Goal: Task Accomplishment & Management: Manage account settings

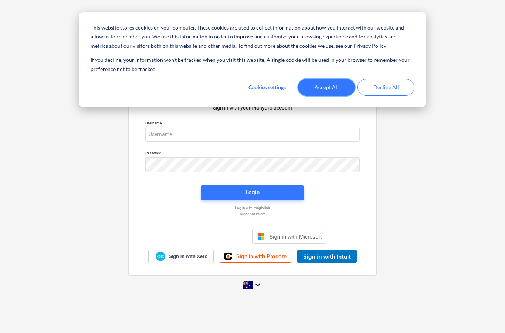
click at [324, 91] on button "Accept All" at bounding box center [326, 87] width 57 height 17
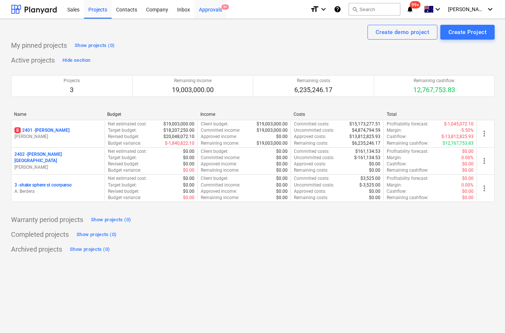
click at [200, 17] on div "Approvals 9+" at bounding box center [211, 9] width 32 height 19
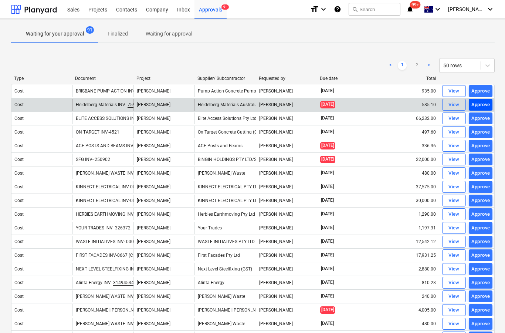
click at [483, 110] on button "Approve" at bounding box center [481, 105] width 24 height 12
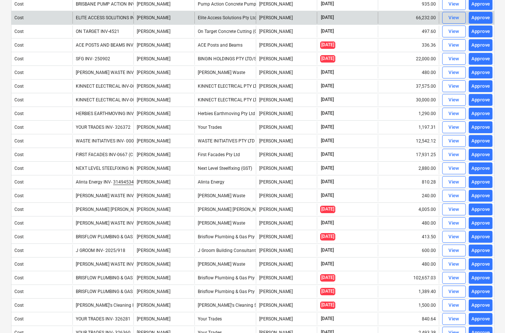
scroll to position [92, 0]
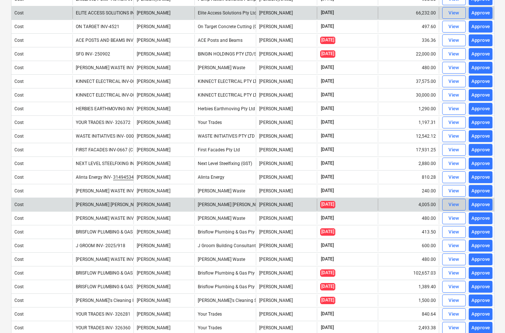
click at [447, 206] on span "View" at bounding box center [454, 204] width 16 height 9
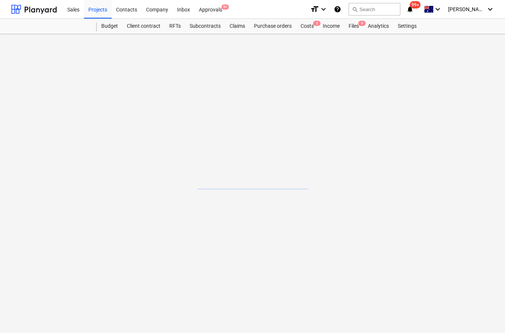
scroll to position [30, 0]
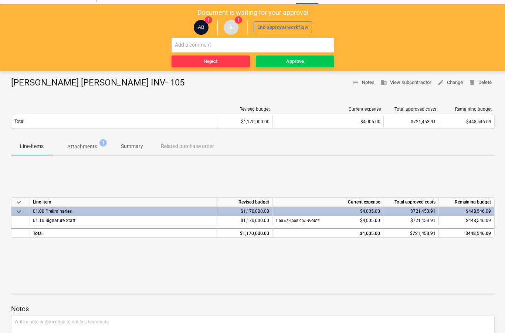
click at [83, 148] on p "Attachments" at bounding box center [82, 147] width 30 height 8
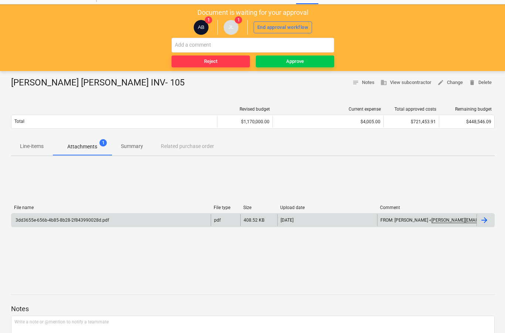
click at [488, 225] on div at bounding box center [486, 220] width 18 height 12
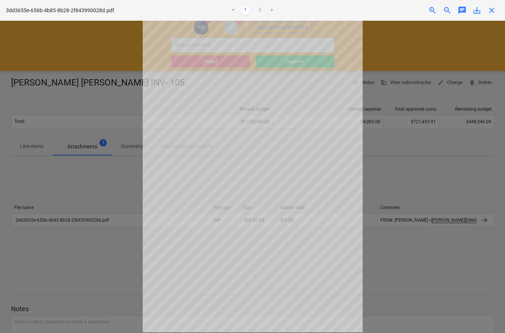
click at [496, 10] on span "close" at bounding box center [492, 10] width 9 height 9
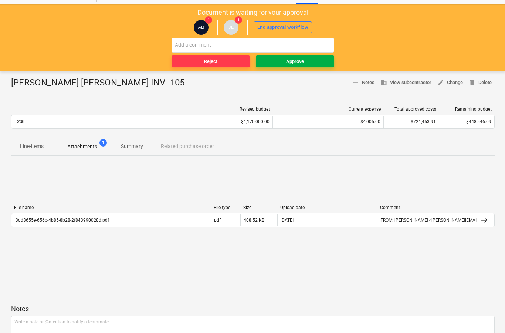
click at [309, 66] on button "Approve" at bounding box center [295, 61] width 78 height 12
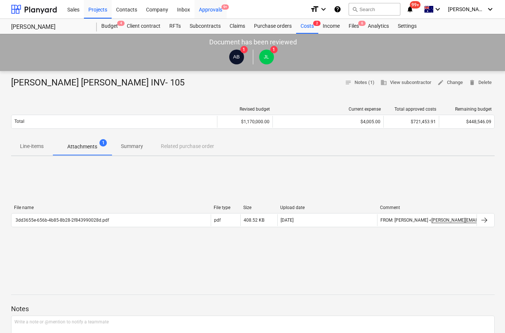
click at [206, 12] on div "Approvals 9+" at bounding box center [211, 9] width 32 height 19
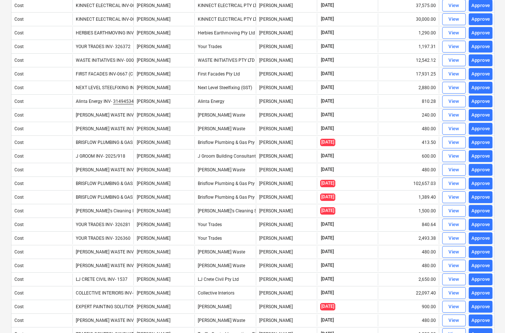
scroll to position [168, 0]
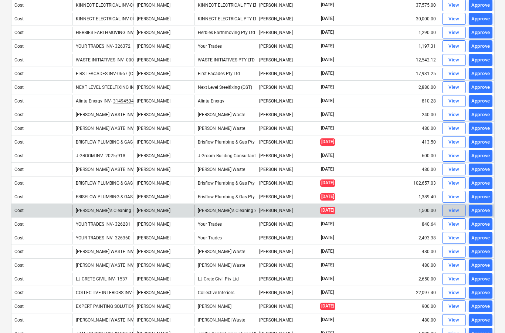
click at [452, 214] on div "View" at bounding box center [454, 210] width 11 height 9
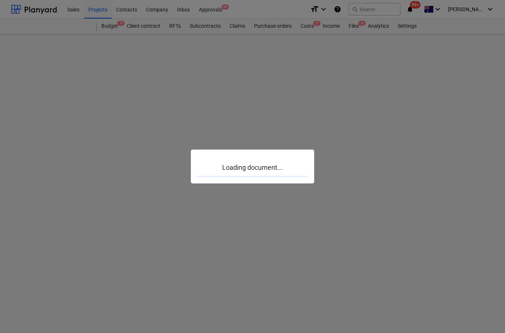
scroll to position [30, 0]
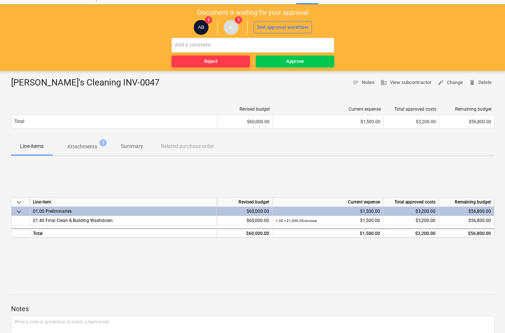
click at [86, 151] on span "Attachments 1" at bounding box center [83, 146] width 60 height 13
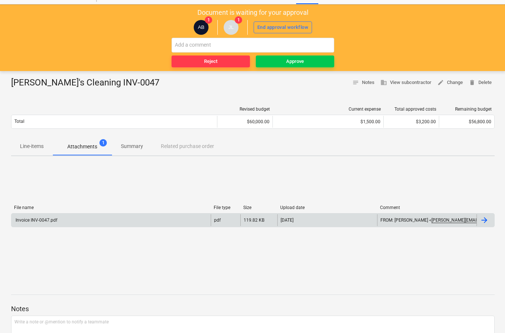
click at [493, 222] on div at bounding box center [486, 220] width 18 height 12
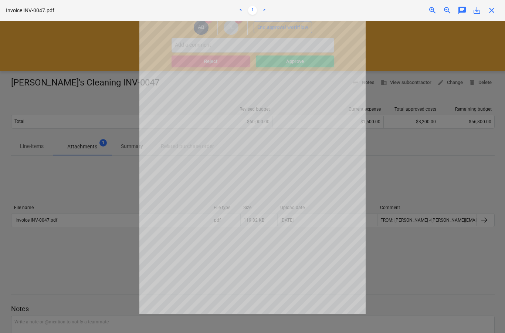
click at [495, 14] on span "close" at bounding box center [492, 10] width 9 height 9
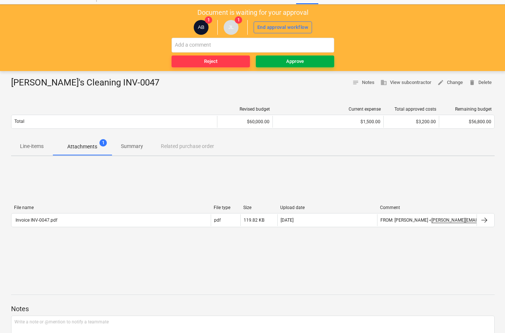
click at [306, 64] on span "Approve" at bounding box center [295, 61] width 72 height 9
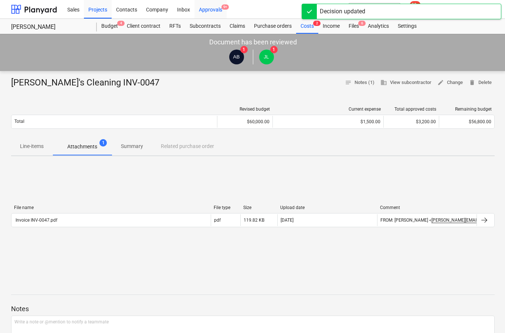
click at [218, 14] on div "Approvals 9+" at bounding box center [211, 9] width 32 height 19
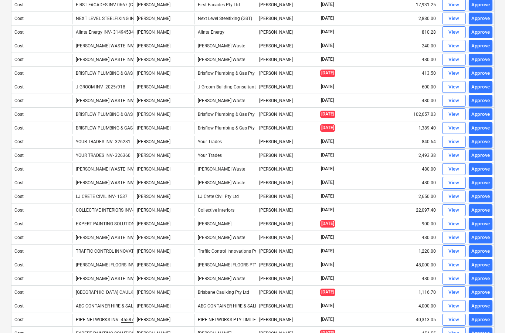
scroll to position [239, 0]
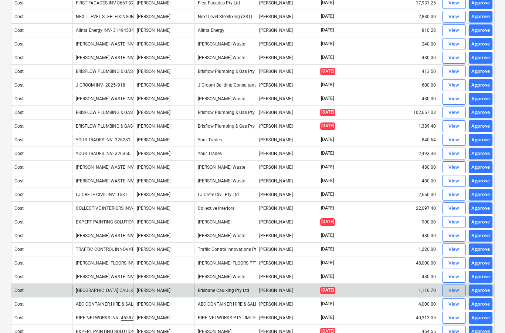
click at [448, 294] on span "View" at bounding box center [454, 290] width 16 height 9
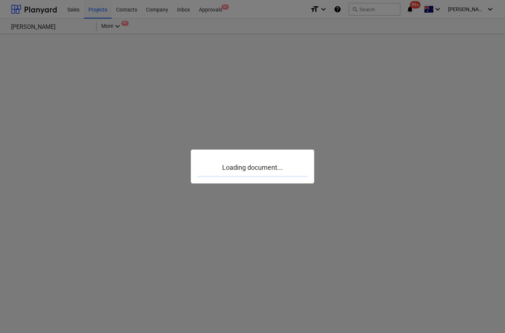
scroll to position [30, 0]
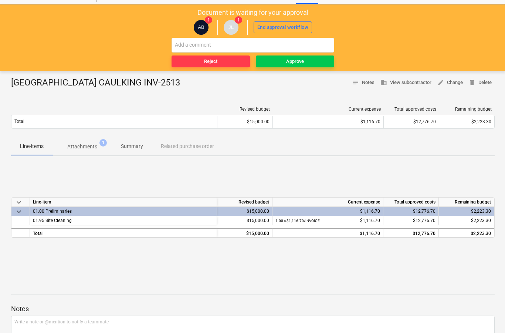
click at [82, 152] on span "Attachments 1" at bounding box center [83, 146] width 60 height 13
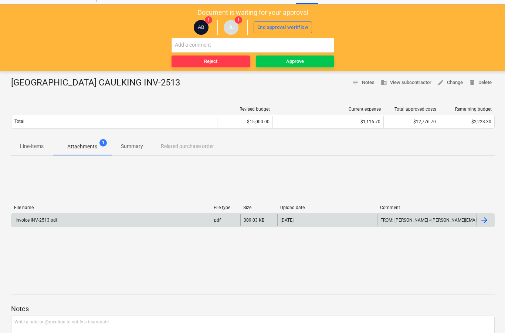
click at [485, 221] on div at bounding box center [484, 220] width 9 height 9
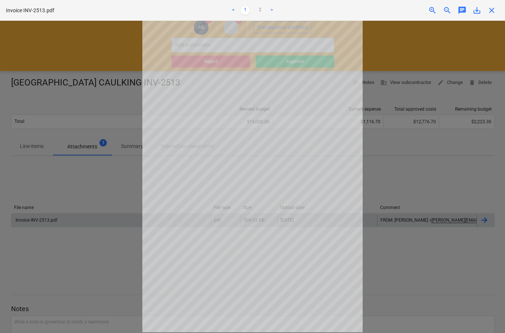
click at [496, 14] on span "close" at bounding box center [492, 10] width 9 height 9
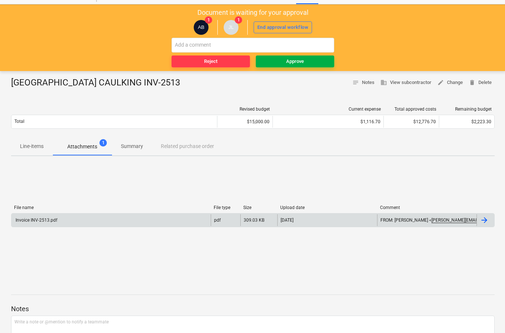
click at [298, 65] on button "Approve" at bounding box center [295, 61] width 78 height 12
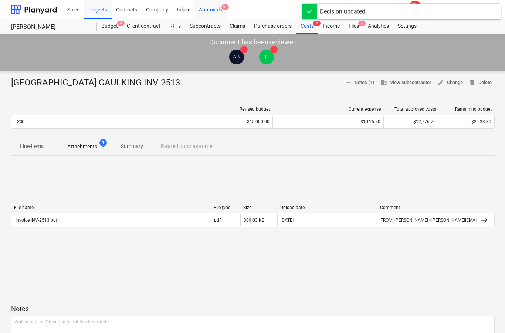
click at [212, 15] on div "Approvals 9+" at bounding box center [211, 9] width 32 height 19
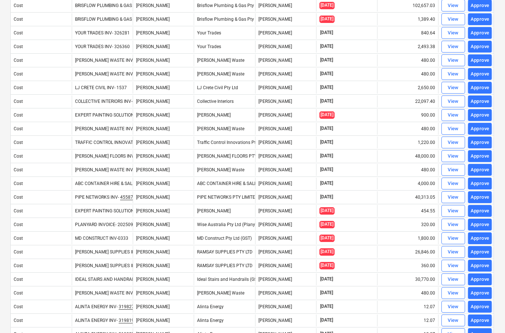
scroll to position [347, 1]
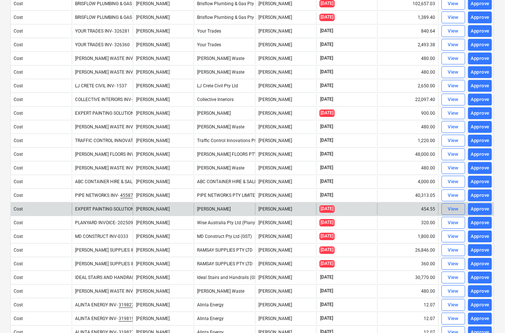
click at [446, 212] on span "View" at bounding box center [453, 209] width 16 height 9
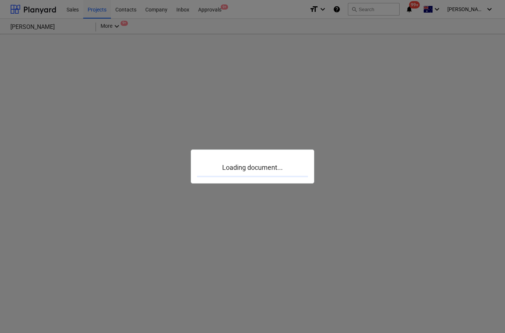
scroll to position [30, 1]
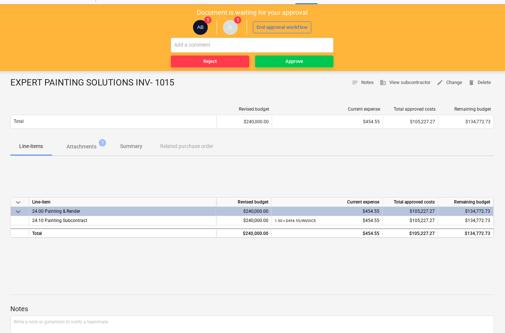
click at [88, 152] on span "Attachments 1" at bounding box center [82, 146] width 60 height 13
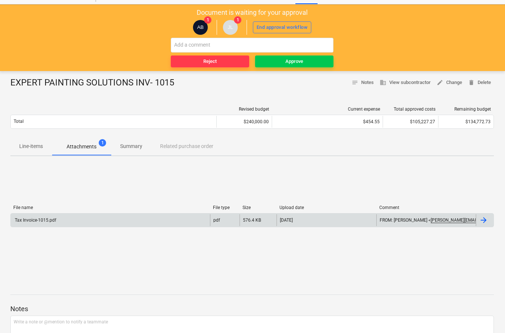
click at [483, 223] on div at bounding box center [483, 220] width 9 height 9
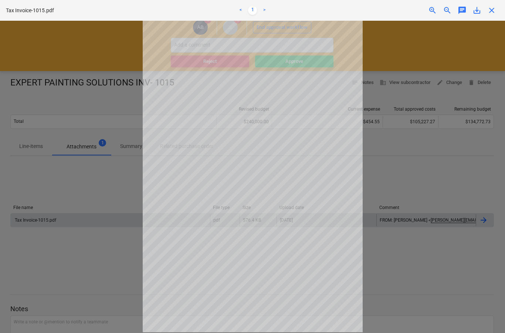
click at [503, 13] on div "Tax Invoice-1015.pdf < 1 > zoom_in zoom_out chat 0 save_alt close" at bounding box center [252, 10] width 505 height 21
click at [488, 16] on div "Tax Invoice-1015.pdf < 1 > zoom_in zoom_out chat 0 save_alt close" at bounding box center [252, 10] width 505 height 21
click at [489, 13] on span "close" at bounding box center [492, 10] width 9 height 9
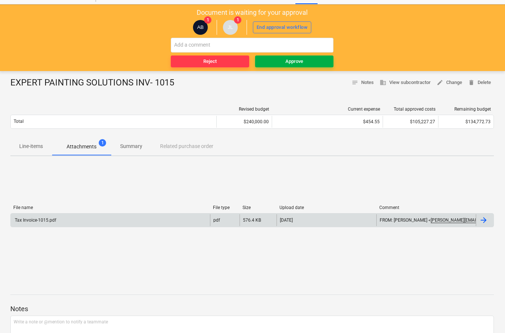
click at [296, 66] on button "Approve" at bounding box center [294, 61] width 78 height 12
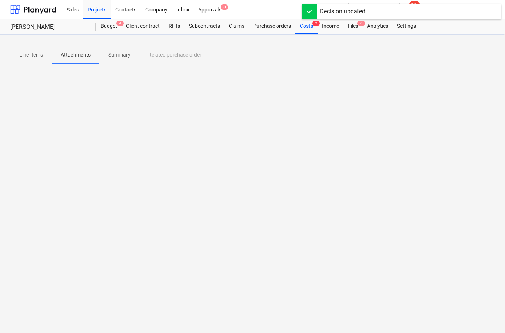
scroll to position [0, 1]
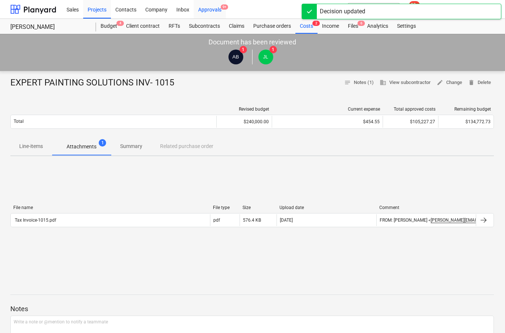
click at [212, 13] on div "Approvals 9+" at bounding box center [210, 9] width 32 height 19
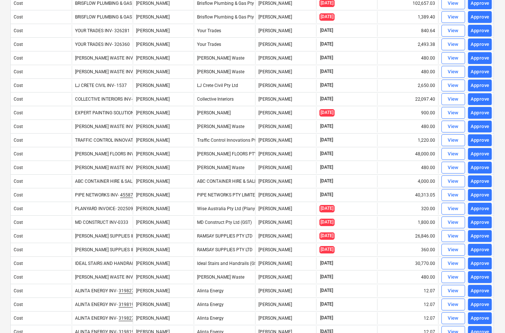
scroll to position [351, 1]
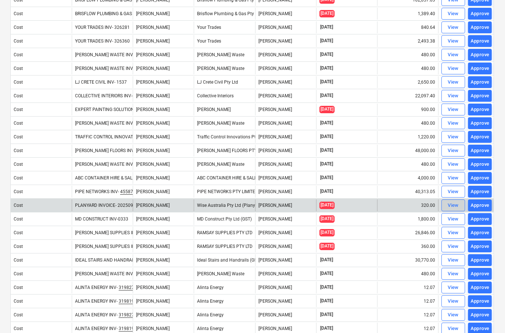
click at [450, 210] on button "View" at bounding box center [454, 205] width 24 height 12
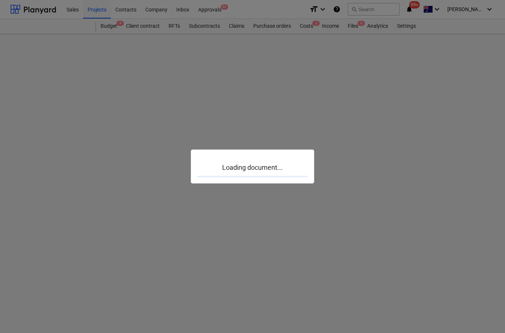
scroll to position [30, 1]
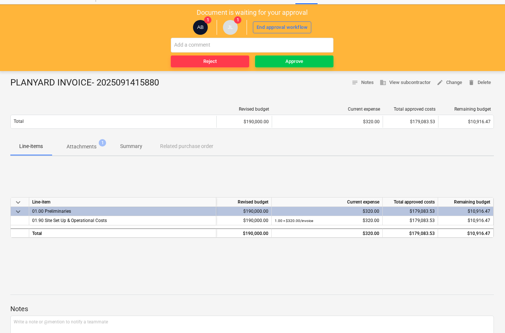
click at [82, 154] on button "Attachments 1" at bounding box center [82, 147] width 60 height 18
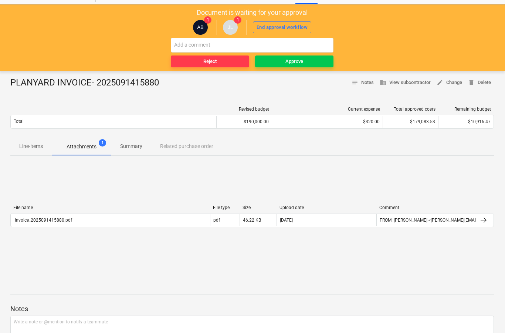
click at [483, 233] on div "File name File type Size Upload date Comment invoice_2025091415880.pdf pdf 46.2…" at bounding box center [252, 217] width 484 height 37
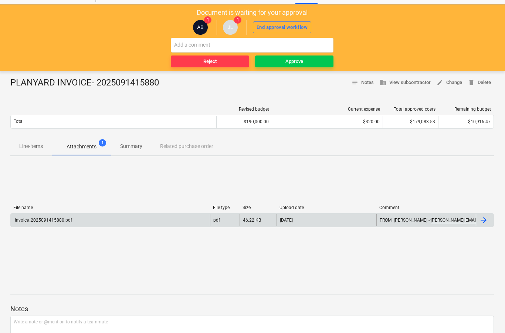
click at [482, 220] on div at bounding box center [483, 220] width 9 height 9
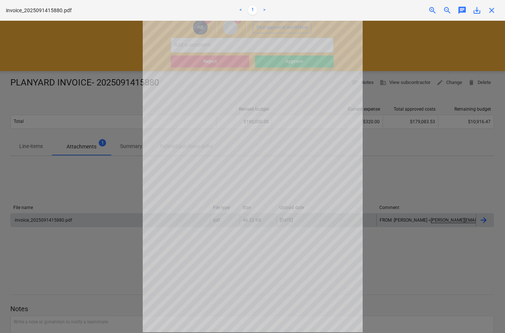
click at [495, 19] on div "invoice_2025091415880.pdf < 1 > zoom_in zoom_out chat 0 save_alt close" at bounding box center [252, 10] width 505 height 21
click at [491, 14] on span "close" at bounding box center [492, 10] width 9 height 9
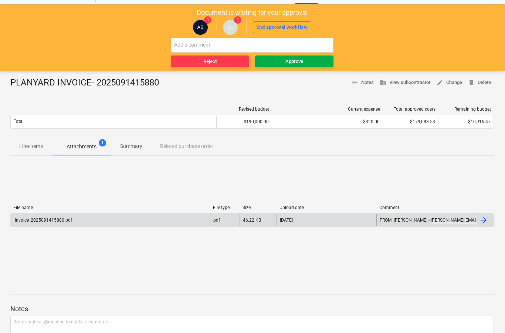
click at [293, 66] on button "Approve" at bounding box center [294, 61] width 78 height 12
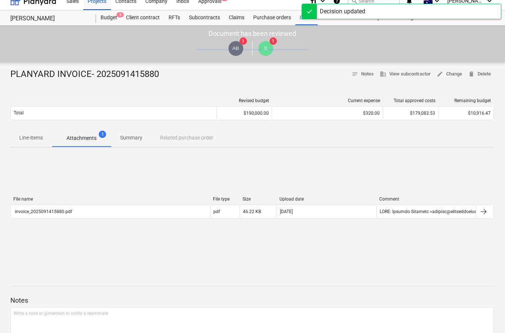
scroll to position [0, 1]
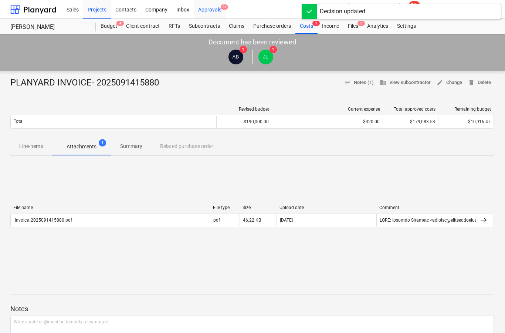
click at [211, 10] on div "Approvals 9+" at bounding box center [210, 9] width 32 height 19
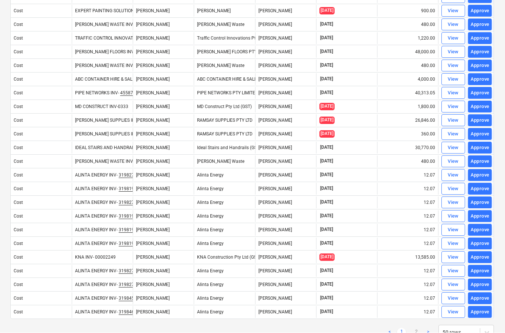
scroll to position [448, 1]
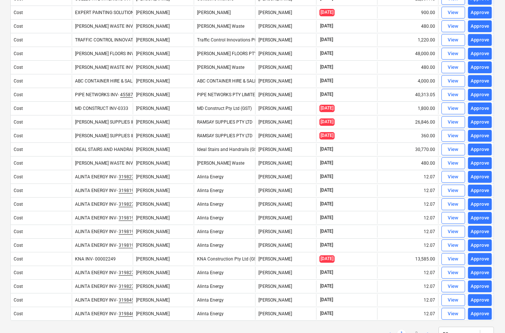
click at [411, 333] on ul "< 1 2 >" at bounding box center [408, 334] width 47 height 9
click at [414, 333] on link "2" at bounding box center [416, 334] width 9 height 9
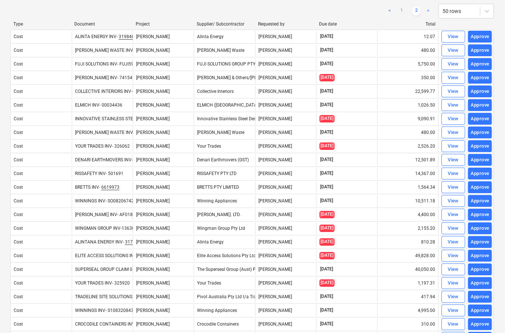
scroll to position [54, 1]
click at [402, 10] on link "1" at bounding box center [401, 11] width 9 height 9
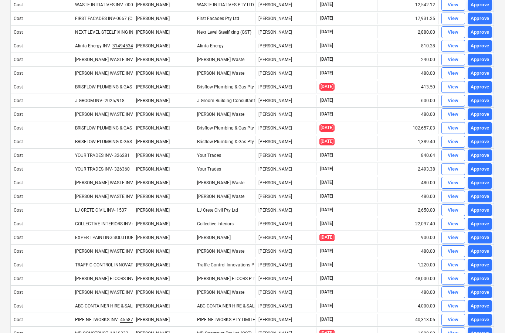
scroll to position [213, 1]
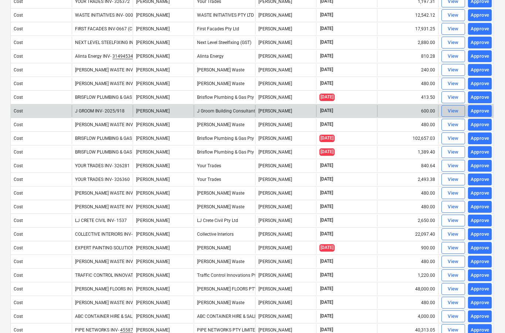
click at [451, 114] on div "View" at bounding box center [453, 111] width 11 height 9
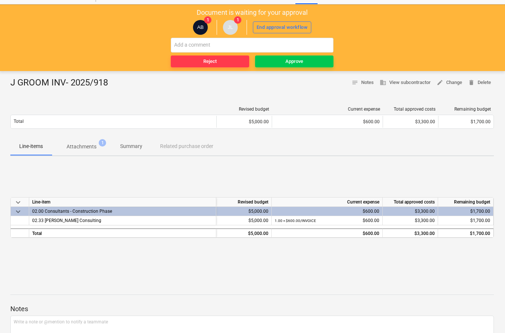
click at [92, 152] on span "Attachments 1" at bounding box center [82, 146] width 60 height 13
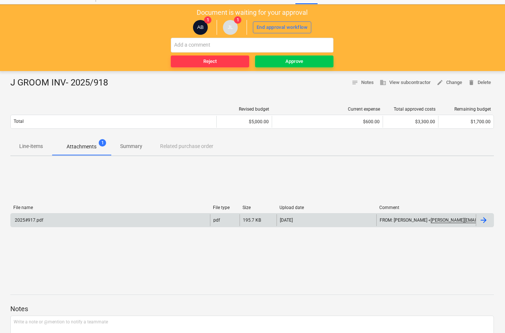
click at [483, 226] on div at bounding box center [485, 220] width 18 height 12
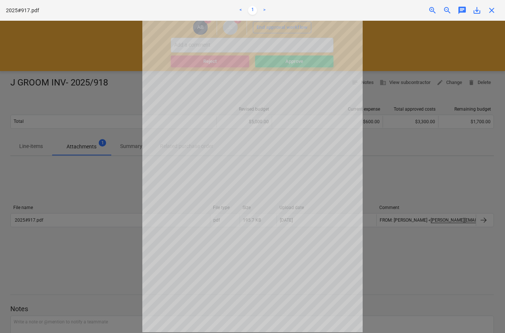
click at [496, 9] on span "close" at bounding box center [492, 10] width 9 height 9
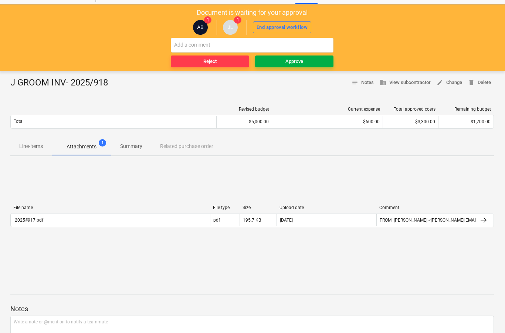
click at [307, 60] on span "Approve" at bounding box center [294, 61] width 72 height 9
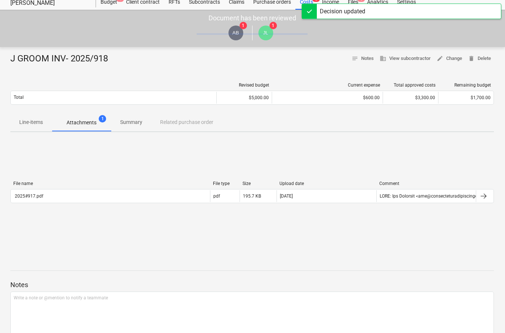
scroll to position [0, 1]
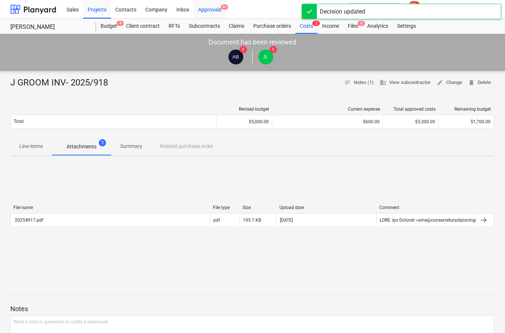
click at [216, 10] on div "Approvals 9+" at bounding box center [210, 9] width 32 height 19
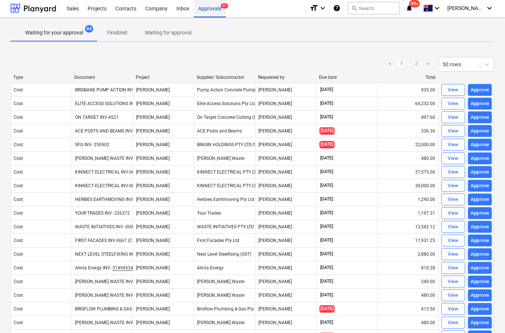
scroll to position [0, 1]
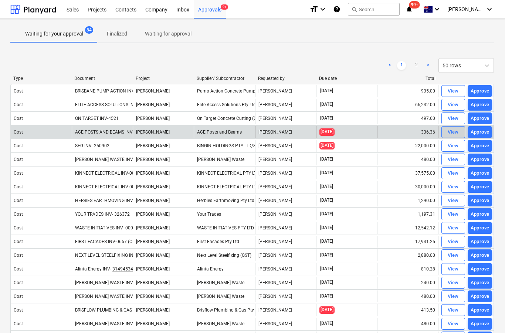
click at [448, 134] on div "View" at bounding box center [453, 132] width 11 height 9
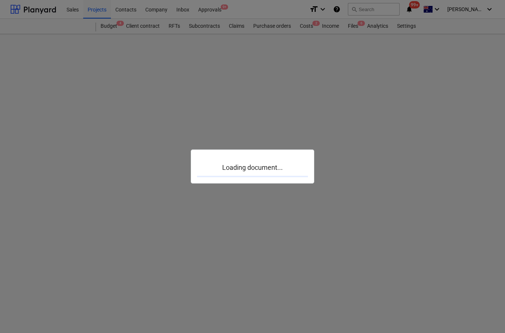
scroll to position [30, 1]
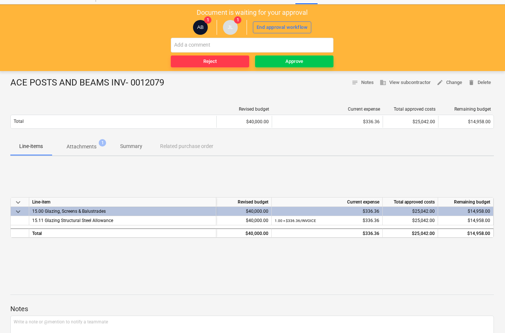
click at [90, 149] on p "Attachments" at bounding box center [82, 147] width 30 height 8
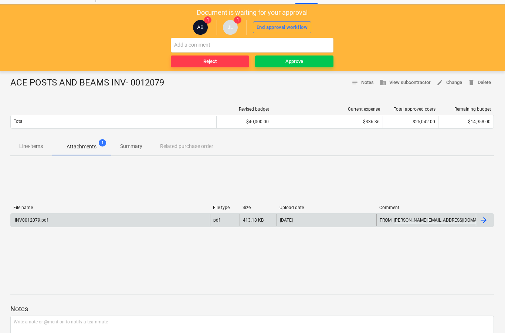
click at [485, 222] on div at bounding box center [483, 220] width 9 height 9
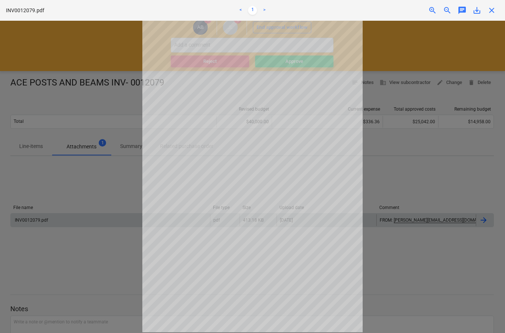
click at [492, 14] on span "close" at bounding box center [492, 10] width 9 height 9
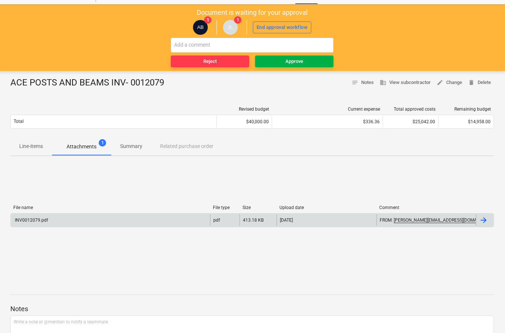
click at [301, 65] on button "Approve" at bounding box center [294, 61] width 78 height 12
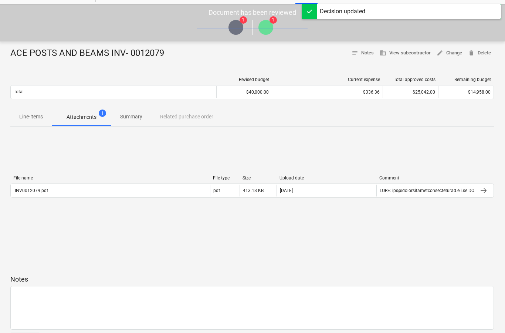
scroll to position [0, 1]
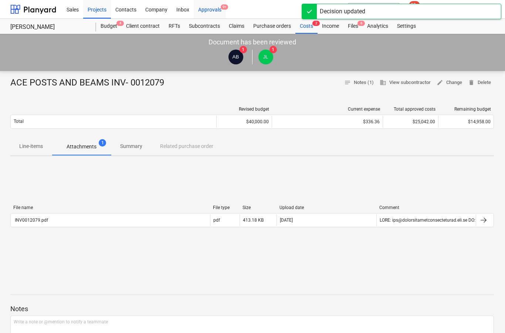
click at [212, 14] on div "Approvals 9+" at bounding box center [210, 9] width 32 height 19
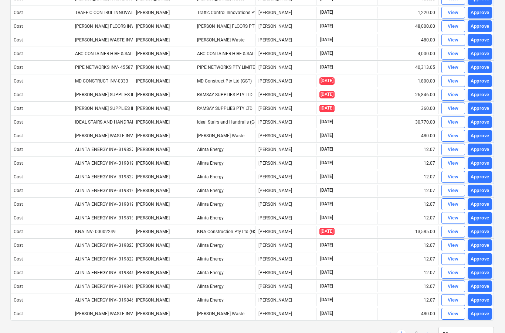
scroll to position [448, 1]
click at [412, 333] on link "2" at bounding box center [416, 334] width 9 height 9
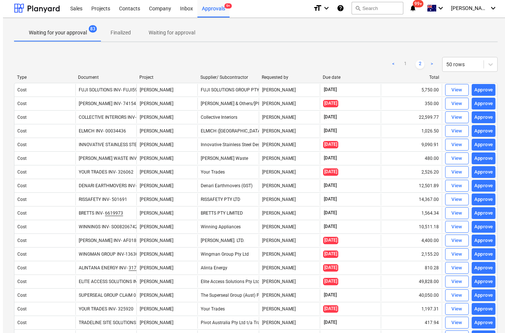
scroll to position [0, 0]
